Goal: Find specific page/section: Find specific page/section

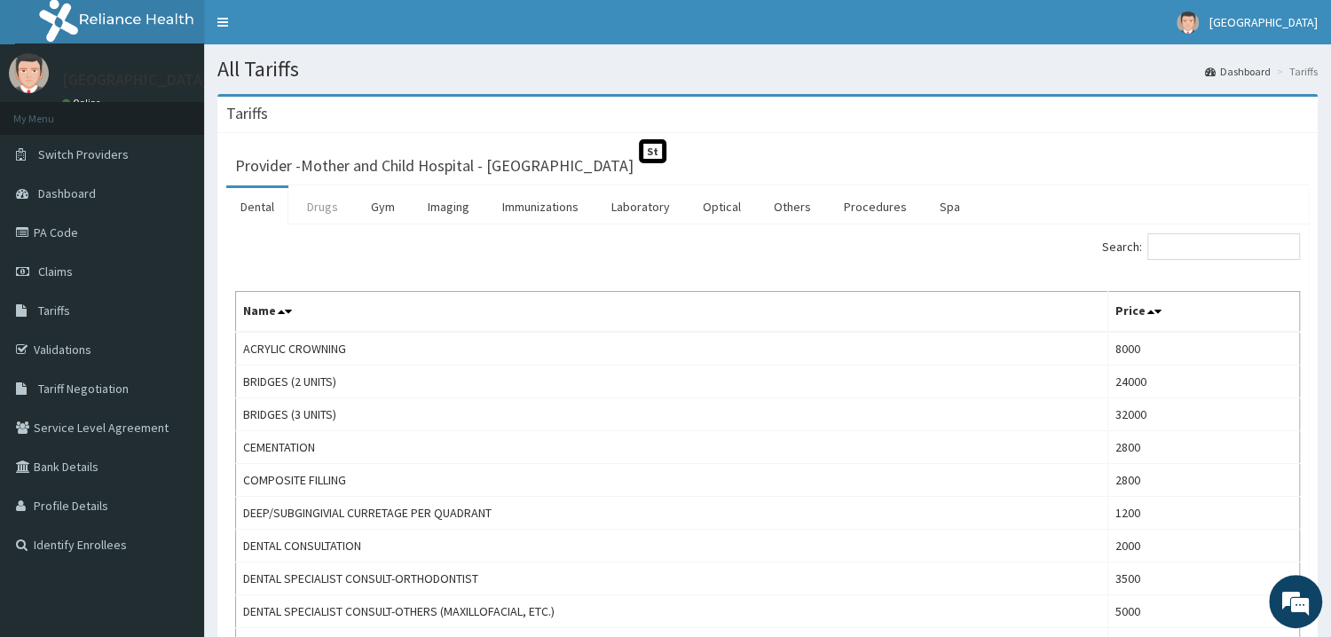
click at [314, 210] on link "Drugs" at bounding box center [322, 206] width 59 height 37
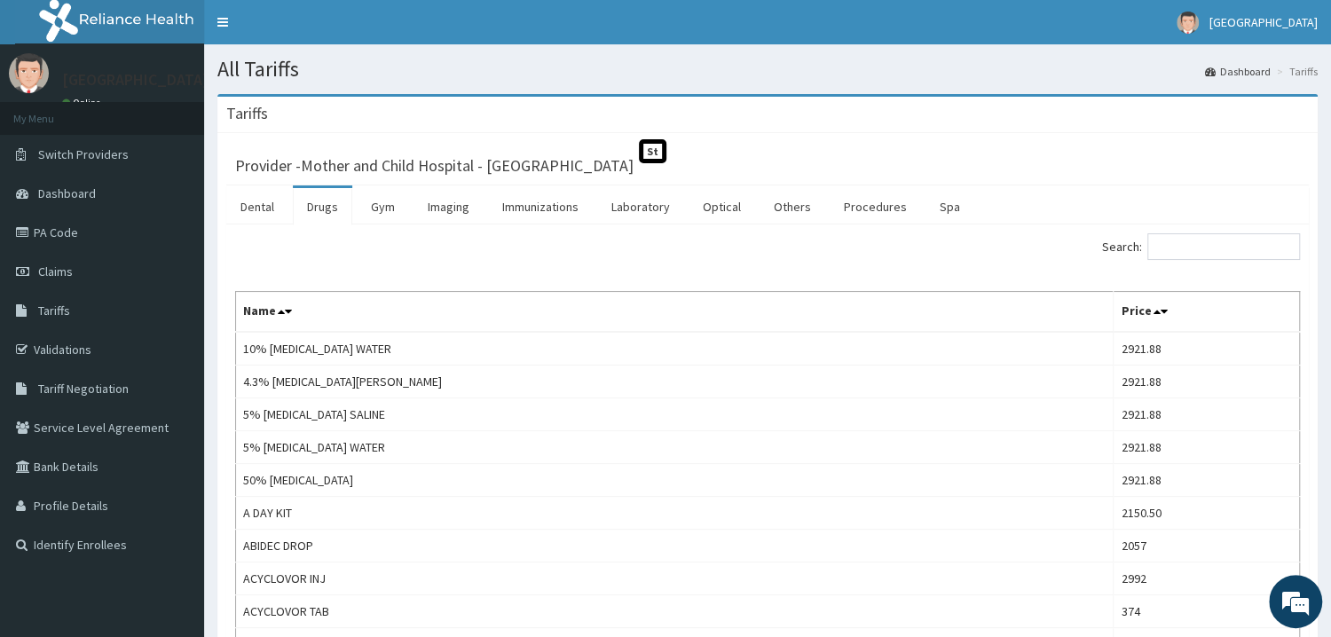
click at [1238, 245] on input "Search:" at bounding box center [1223, 246] width 153 height 27
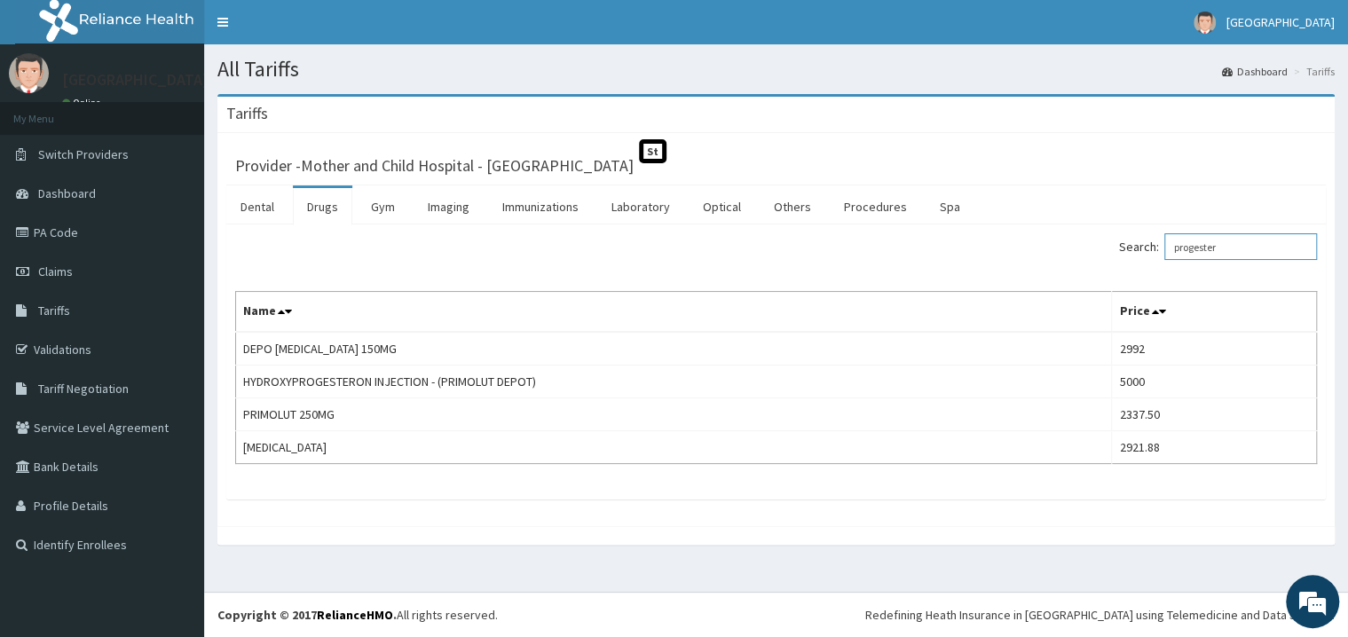
type input "progester"
click at [71, 228] on link "PA Code" at bounding box center [102, 232] width 204 height 39
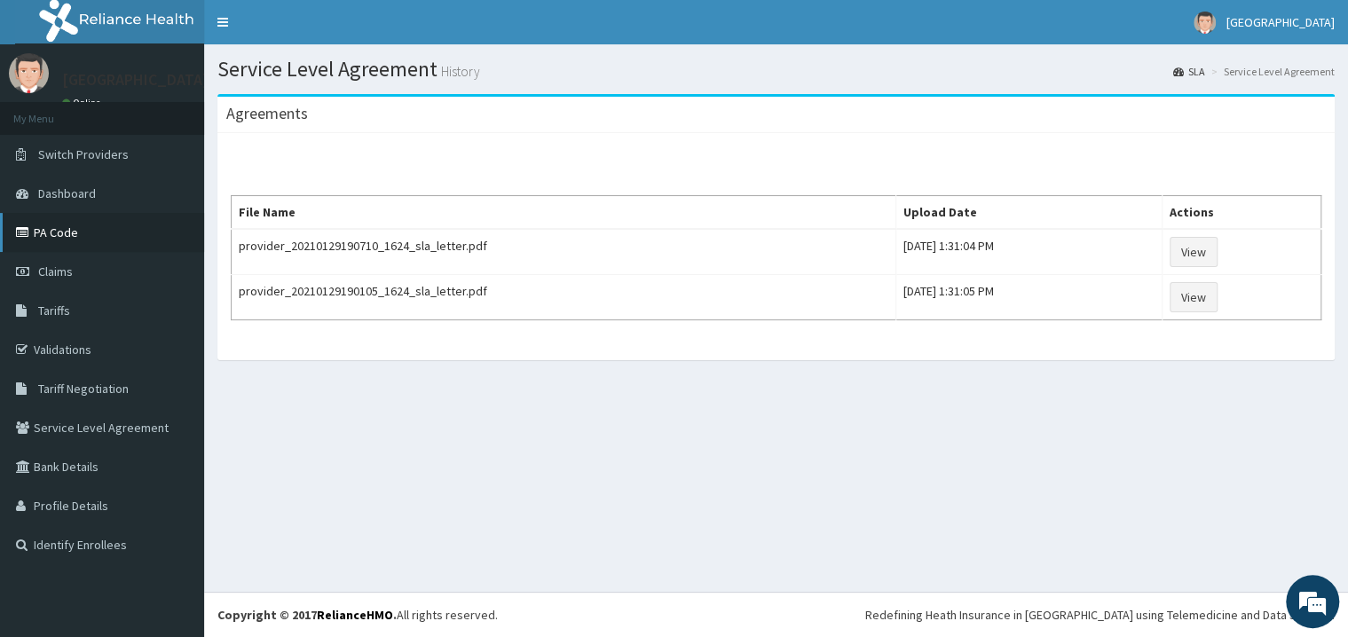
click at [93, 226] on link "PA Code" at bounding box center [102, 232] width 204 height 39
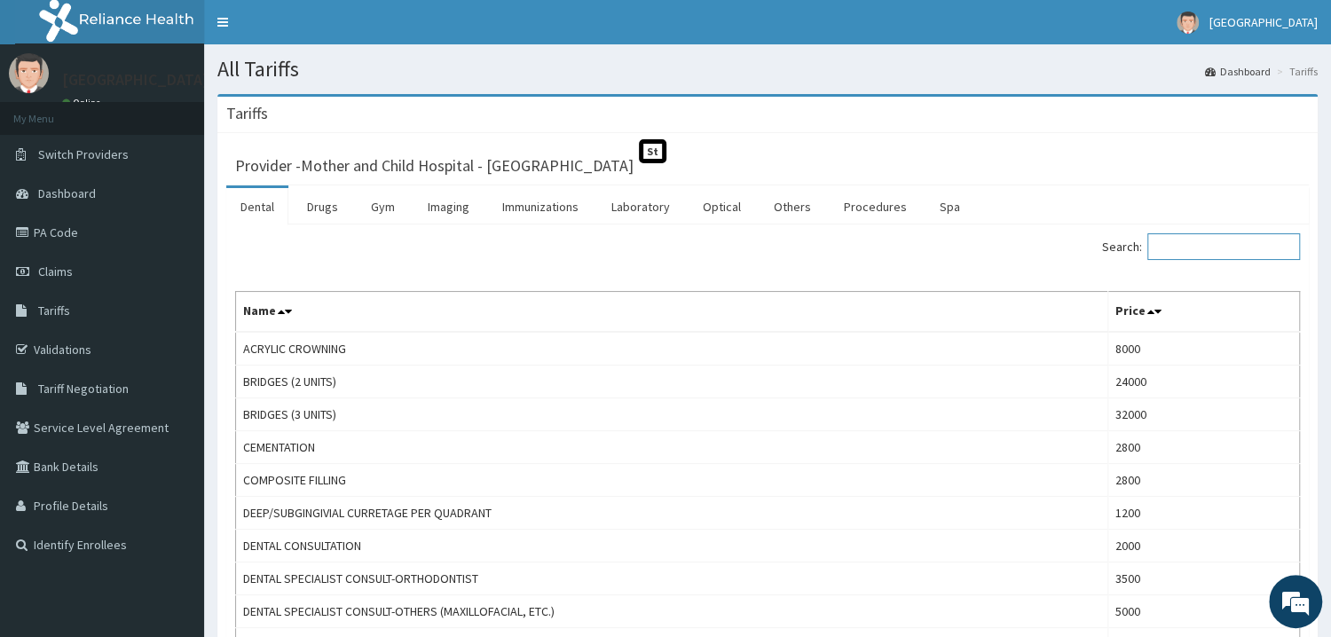
drag, startPoint x: 1213, startPoint y: 248, endPoint x: 1347, endPoint y: 319, distance: 152.0
click at [1213, 247] on input "Search:" at bounding box center [1223, 246] width 153 height 27
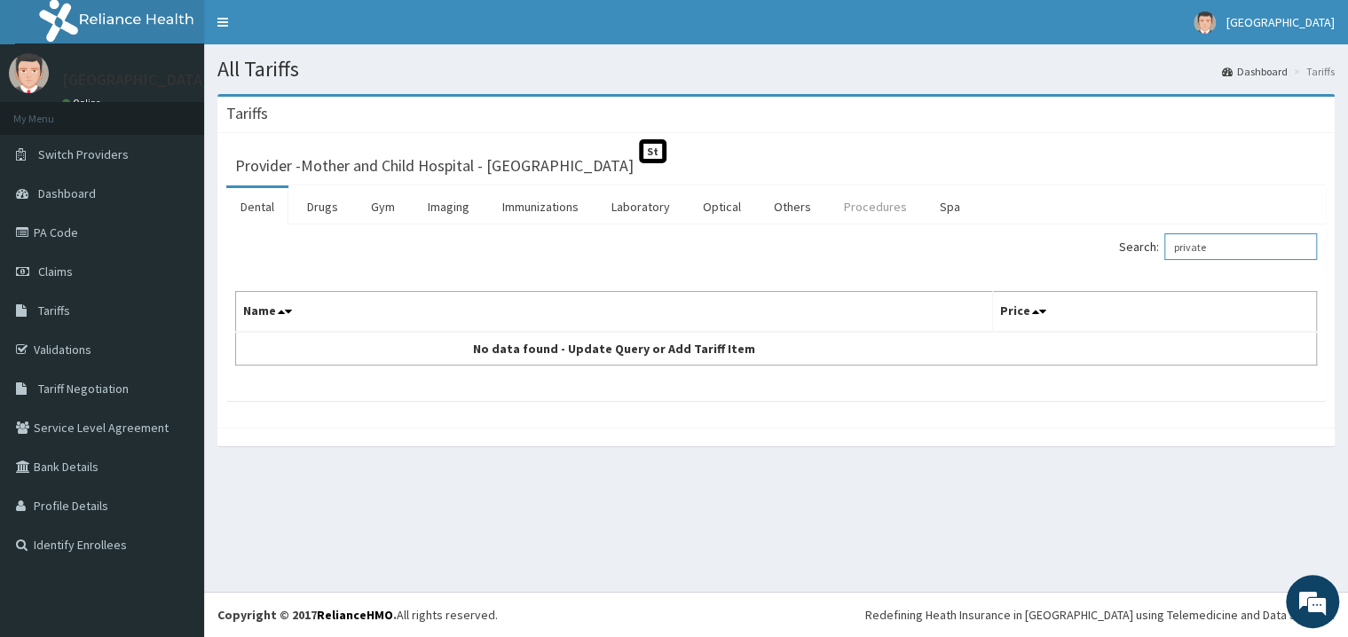
type input "private"
click at [858, 202] on link "Procedures" at bounding box center [874, 206] width 91 height 37
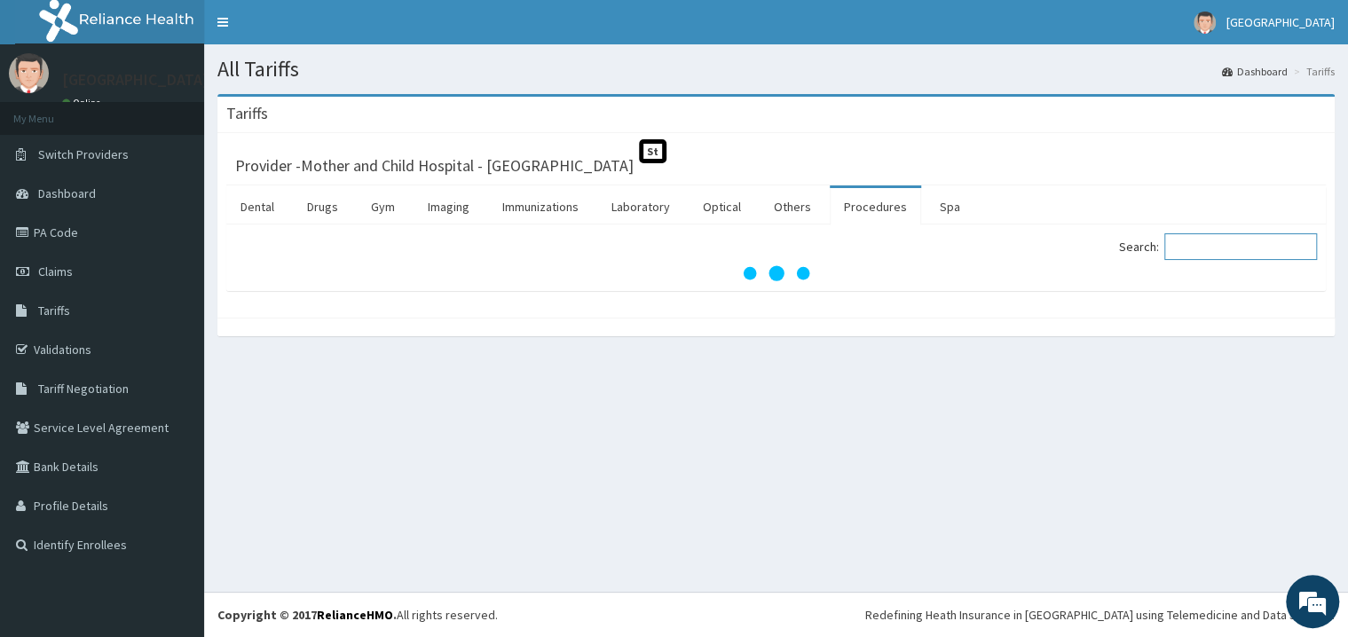
click at [1219, 248] on input "Search:" at bounding box center [1240, 246] width 153 height 27
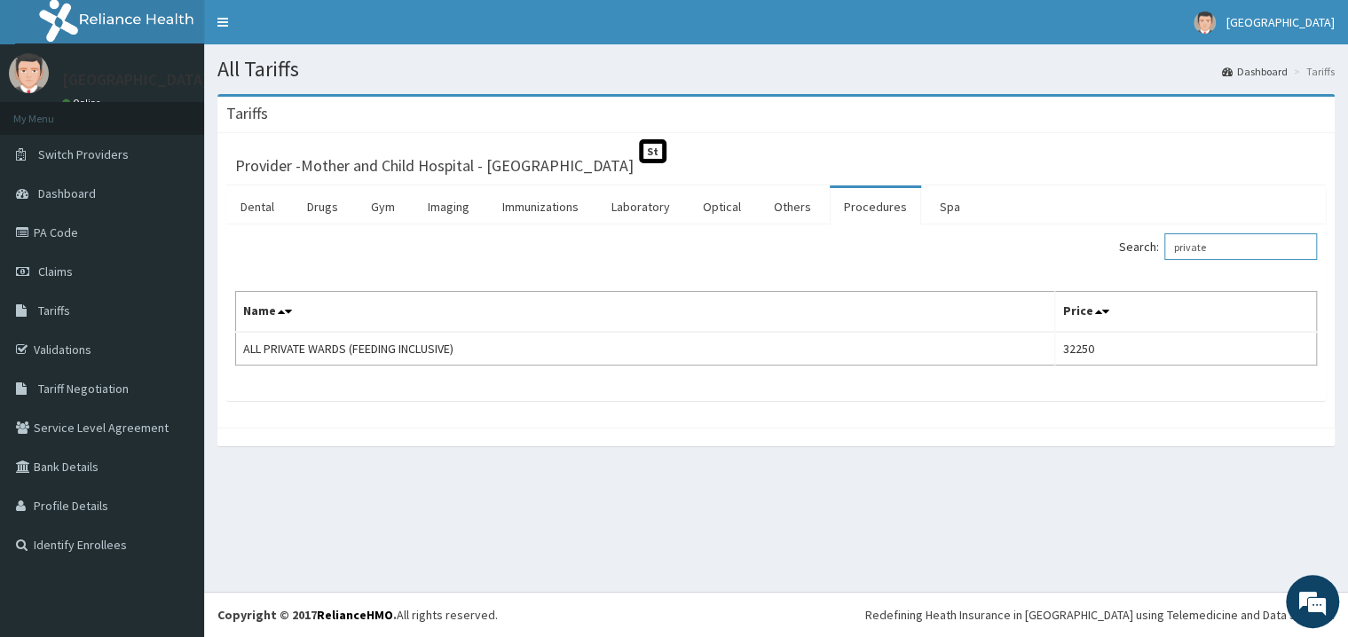
type input "private"
click at [57, 232] on link "PA Code" at bounding box center [102, 232] width 204 height 39
